Goal: Transaction & Acquisition: Subscribe to service/newsletter

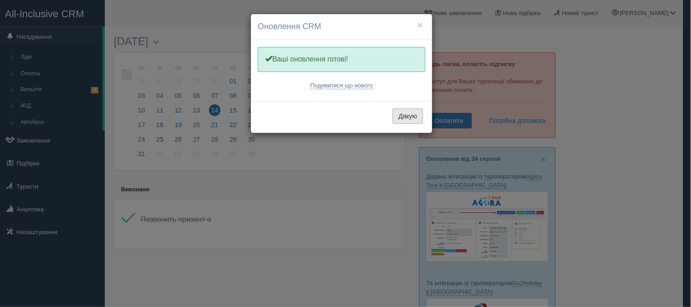
click at [416, 114] on button "Дякую" at bounding box center [408, 115] width 31 height 15
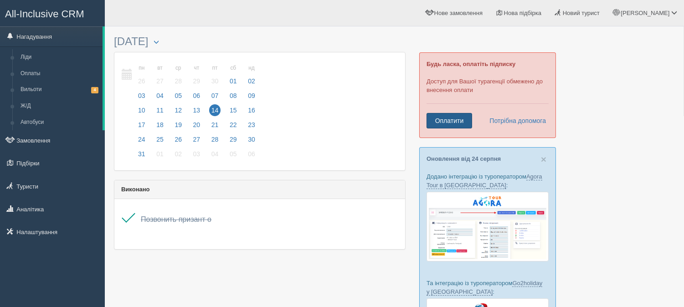
click at [465, 115] on link "Оплатити" at bounding box center [449, 120] width 46 height 15
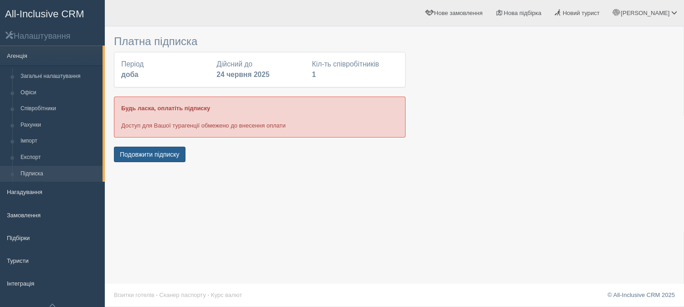
click at [164, 151] on button "Подовжити підписку" at bounding box center [150, 154] width 72 height 15
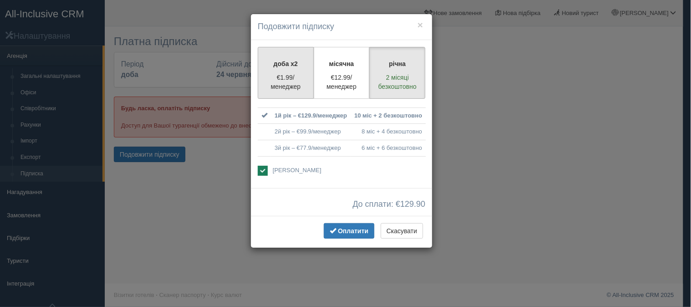
click at [280, 75] on p "€1.99/менеджер" at bounding box center [286, 82] width 44 height 18
radio input "true"
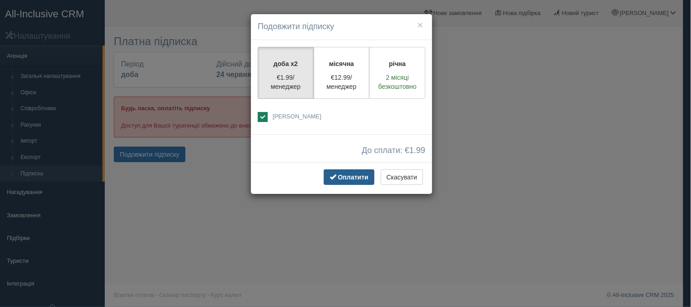
click at [352, 178] on span "Оплатити" at bounding box center [353, 177] width 31 height 7
